Goal: Task Accomplishment & Management: Manage account settings

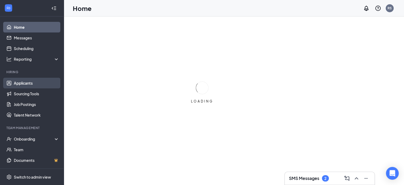
click at [22, 84] on link "Applicants" at bounding box center [36, 83] width 45 height 11
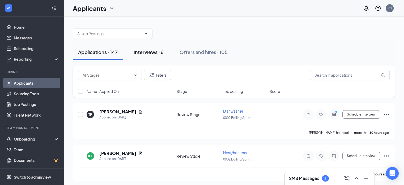
click at [150, 53] on div "Interviews · 6" at bounding box center [149, 52] width 30 height 7
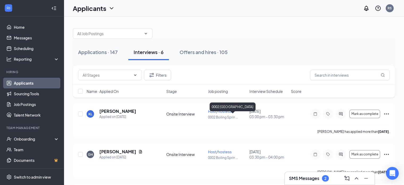
click at [212, 111] on div "0002 [GEOGRAPHIC_DATA]" at bounding box center [233, 107] width 46 height 11
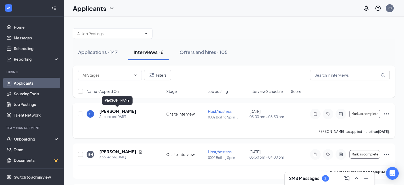
click at [128, 111] on h5 "[PERSON_NAME]" at bounding box center [117, 111] width 37 height 6
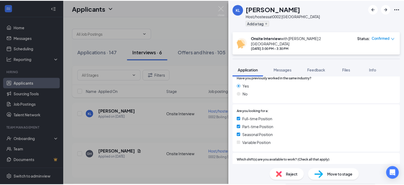
scroll to position [27, 0]
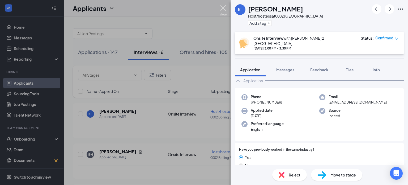
click at [223, 6] on img at bounding box center [223, 10] width 7 height 10
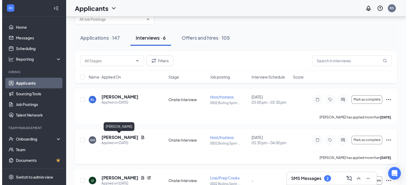
scroll to position [27, 0]
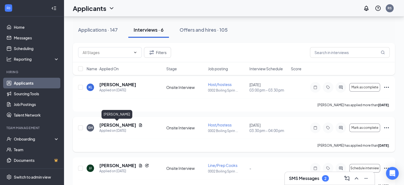
click at [119, 125] on h5 "[PERSON_NAME]" at bounding box center [117, 125] width 37 height 6
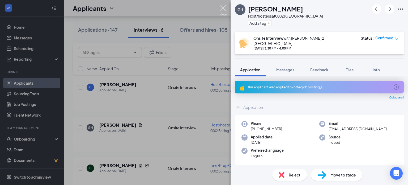
click at [222, 9] on img at bounding box center [223, 10] width 7 height 10
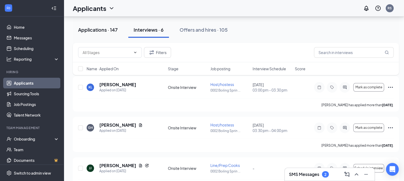
click at [97, 28] on div "Applications · 147" at bounding box center [98, 29] width 40 height 7
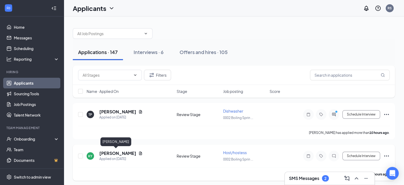
click at [115, 153] on h5 "[PERSON_NAME]" at bounding box center [117, 153] width 37 height 6
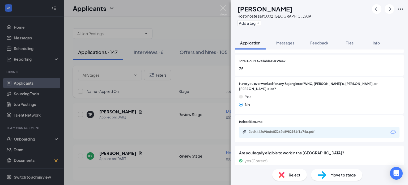
scroll to position [253, 0]
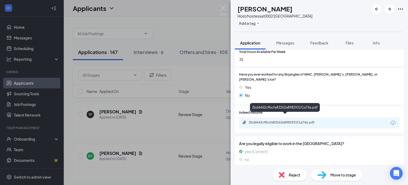
click at [304, 120] on div "2bd4442c9bcfe83262e8982931f1a74a.pdf" at bounding box center [286, 122] width 74 height 4
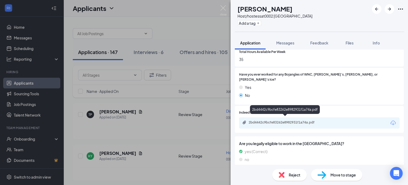
scroll to position [251, 0]
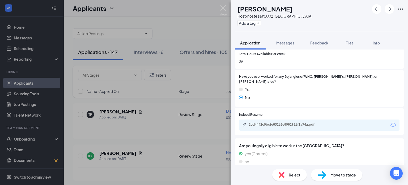
click at [333, 173] on span "Move to stage" at bounding box center [344, 175] width 26 height 6
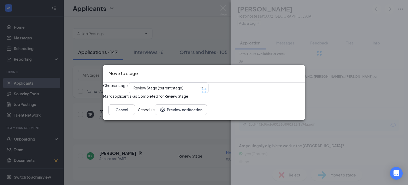
type input "Onsite Interview (next stage)"
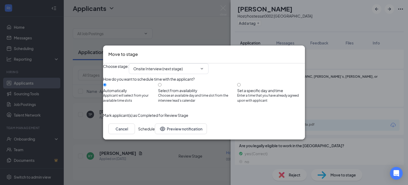
click at [155, 134] on button "Schedule" at bounding box center [146, 128] width 17 height 11
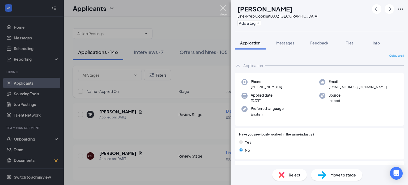
click at [222, 9] on img at bounding box center [223, 10] width 7 height 10
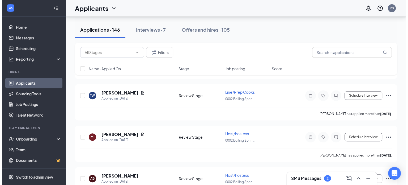
scroll to position [239, 0]
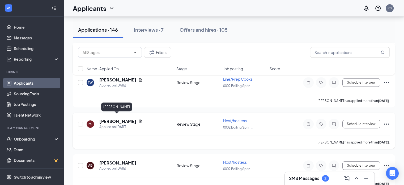
click at [118, 118] on h5 "[PERSON_NAME]" at bounding box center [117, 121] width 37 height 6
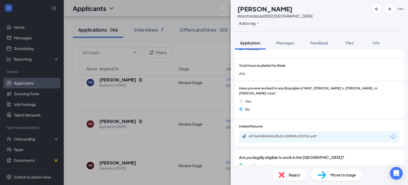
scroll to position [253, 0]
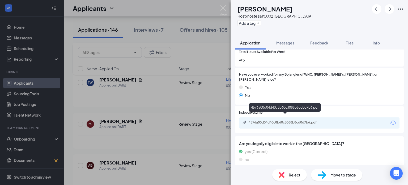
click at [302, 120] on div "4576a00d04d40c8b60c3088b8cd0d7b6.pdf" at bounding box center [286, 122] width 74 height 4
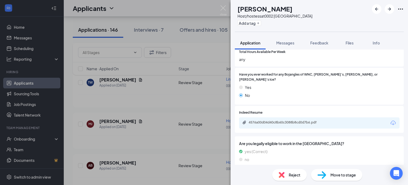
click at [338, 170] on div "Move to stage" at bounding box center [336, 175] width 51 height 12
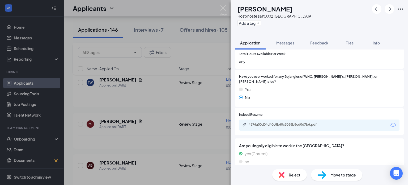
type input "Onsite Interview (next stage)"
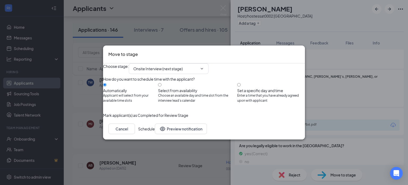
click at [155, 134] on button "Schedule" at bounding box center [146, 128] width 17 height 11
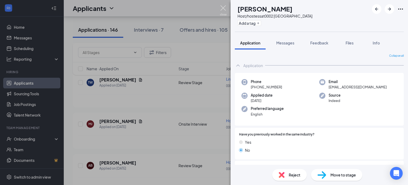
click at [223, 8] on img at bounding box center [223, 10] width 7 height 10
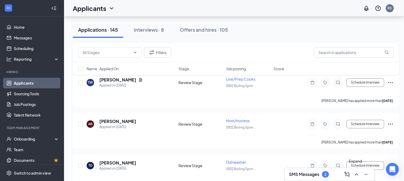
click at [356, 175] on icon "ChevronUp" at bounding box center [356, 174] width 6 height 6
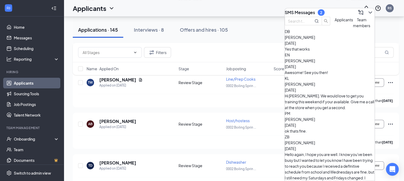
click at [335, 22] on span "Applicants" at bounding box center [344, 19] width 18 height 5
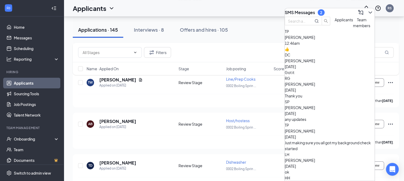
click at [315, 63] on span "[PERSON_NAME]" at bounding box center [300, 60] width 30 height 5
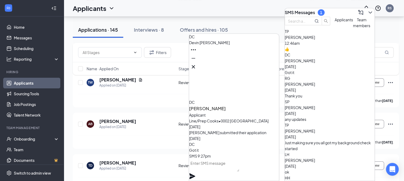
click at [310, 52] on div "👍" at bounding box center [330, 49] width 90 height 6
click at [197, 64] on icon "Cross" at bounding box center [193, 67] width 6 height 6
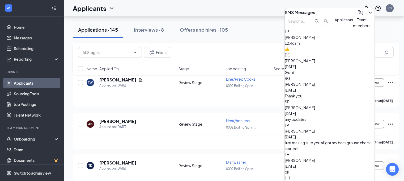
click at [254, 31] on div "Applications · 145 Interviews · 8 Offers and hires · 105" at bounding box center [236, 30] width 326 height 16
click at [158, 32] on div "Interviews · 8" at bounding box center [149, 29] width 30 height 7
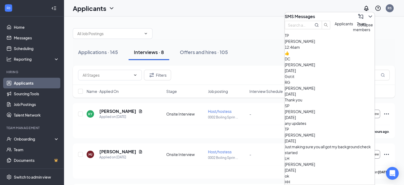
click at [367, 15] on icon "ChevronDown" at bounding box center [370, 16] width 6 height 6
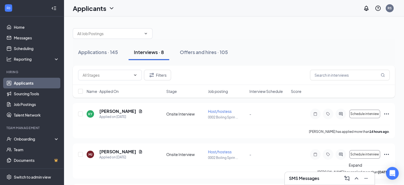
click at [356, 177] on icon "ChevronUp" at bounding box center [356, 178] width 6 height 6
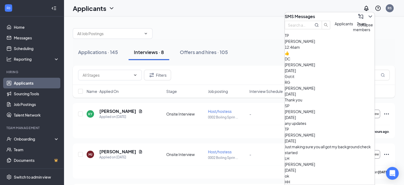
click at [367, 16] on icon "ChevronDown" at bounding box center [370, 16] width 6 height 6
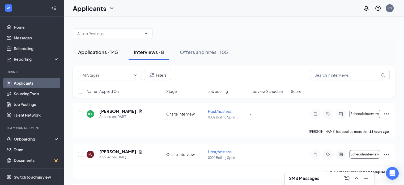
click at [96, 53] on div "Applications · 145" at bounding box center [98, 52] width 40 height 7
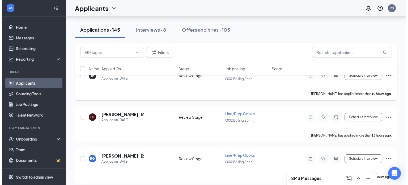
scroll to position [53, 0]
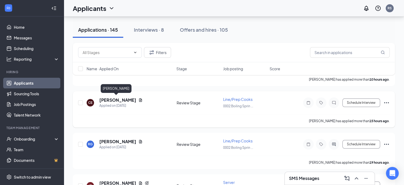
click at [117, 99] on h5 "[PERSON_NAME]" at bounding box center [117, 100] width 37 height 6
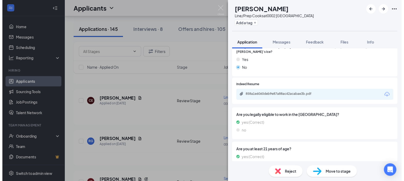
scroll to position [266, 0]
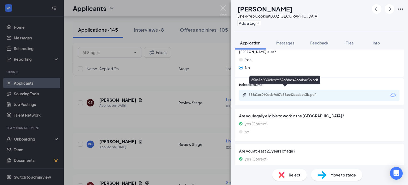
click at [300, 92] on div "858a1e6060deb9e87a88ac42acabae3b.pdf" at bounding box center [286, 94] width 74 height 4
click at [222, 8] on img at bounding box center [223, 10] width 7 height 10
